Goal: Find specific page/section: Find specific page/section

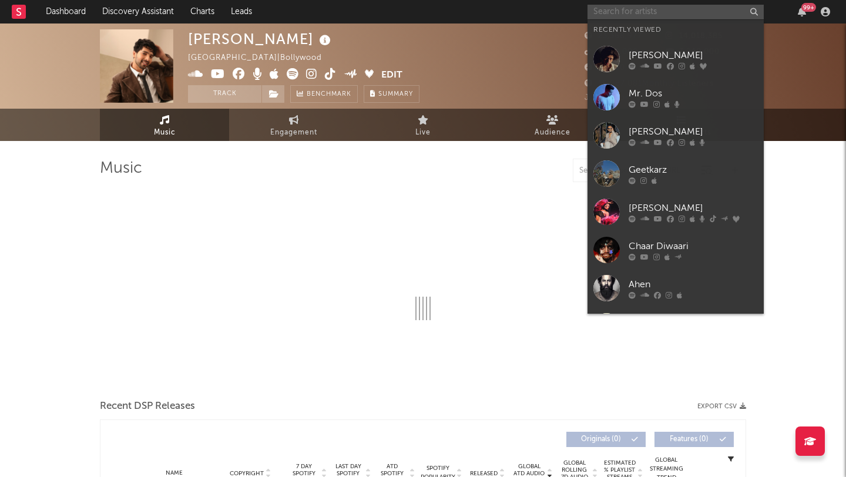
click at [669, 11] on input "text" at bounding box center [676, 12] width 176 height 15
select select "6m"
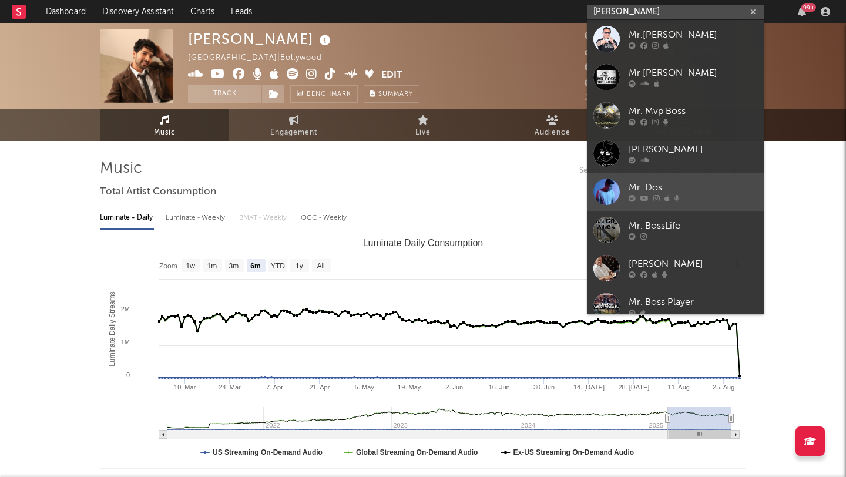
type input "[PERSON_NAME]"
click at [667, 181] on div "Mr. Dos" at bounding box center [693, 188] width 129 height 14
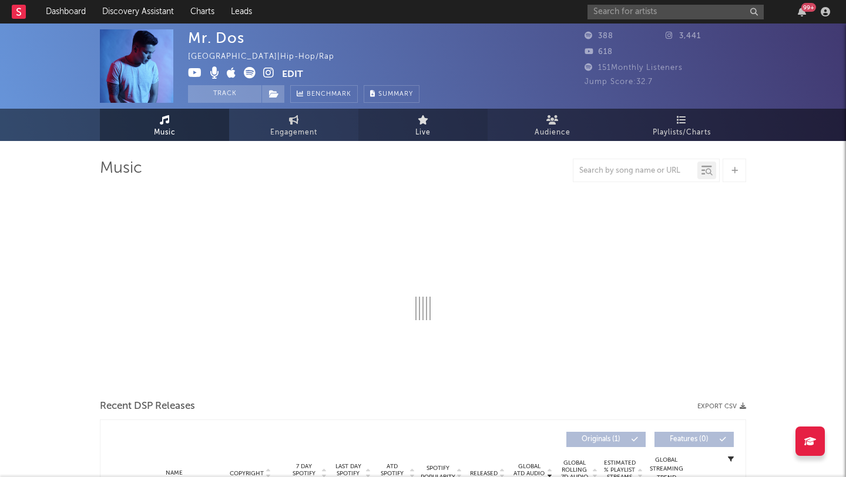
select select "1w"
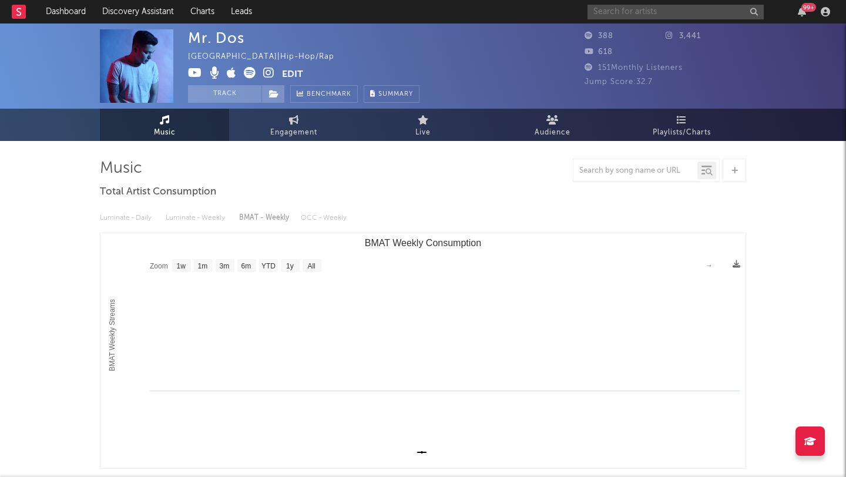
click at [630, 13] on input "text" at bounding box center [676, 12] width 176 height 15
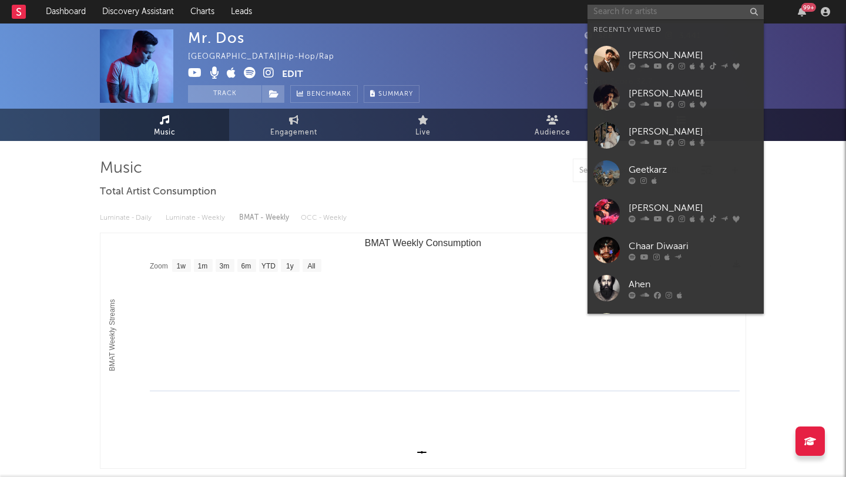
type input "a"
